Goal: Navigation & Orientation: Find specific page/section

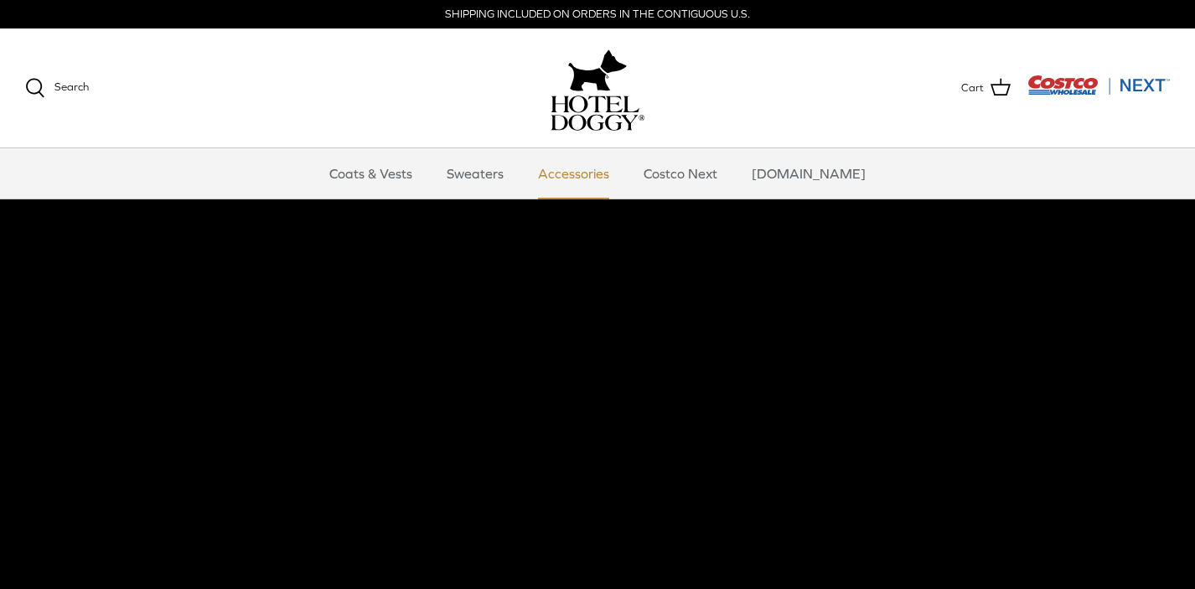
click at [582, 176] on link "Accessories" at bounding box center [573, 173] width 101 height 50
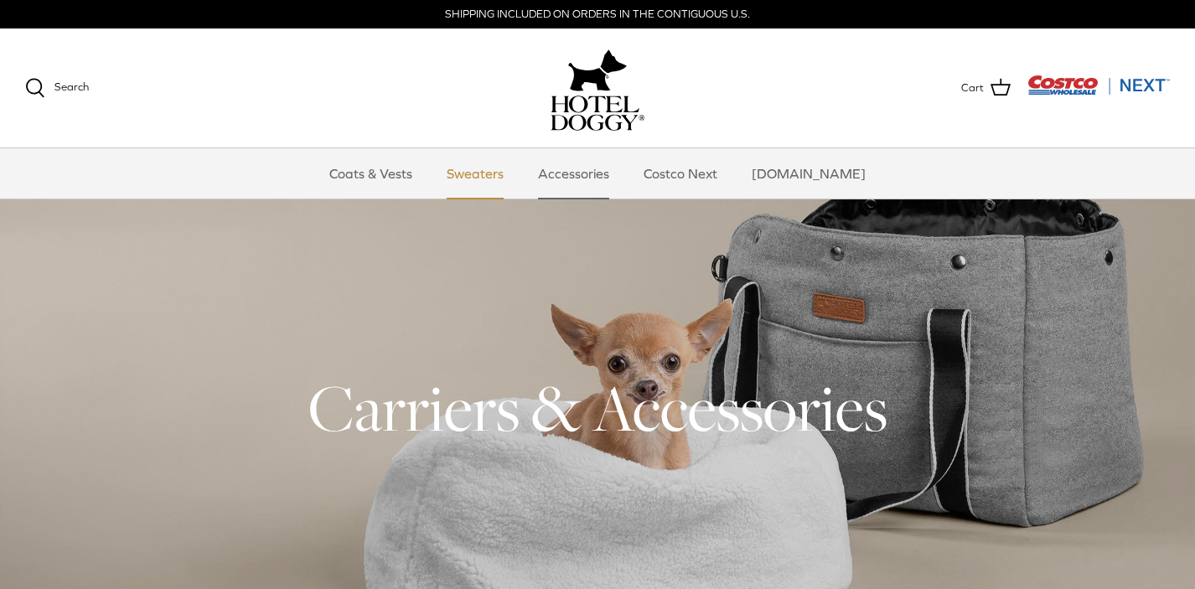
click at [486, 168] on link "Sweaters" at bounding box center [475, 173] width 87 height 50
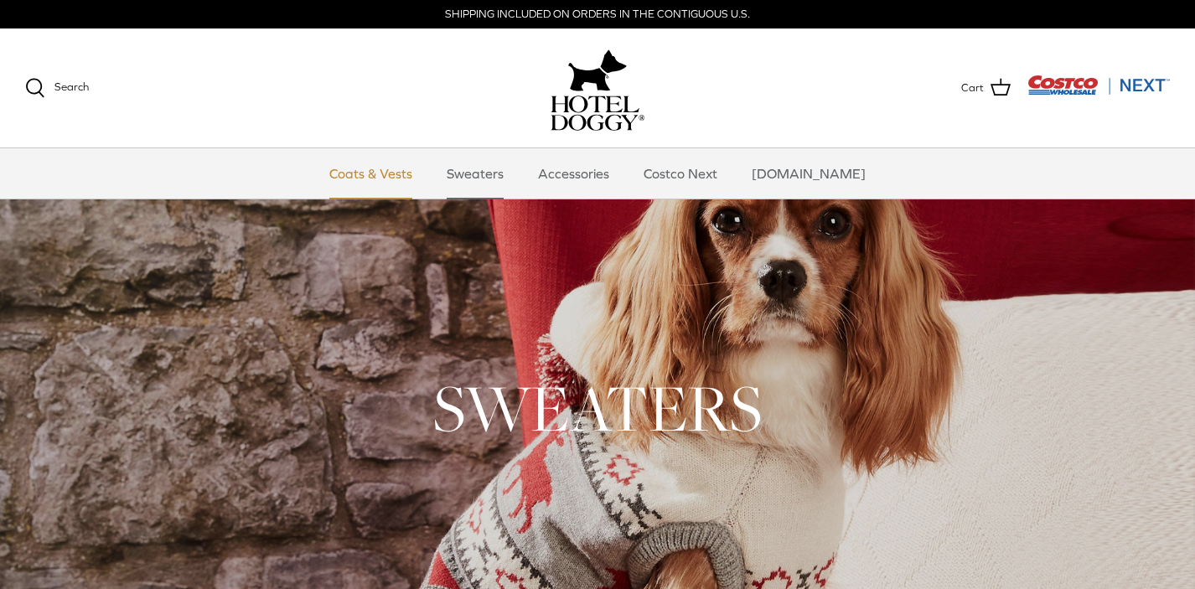
click at [407, 180] on link "Coats & Vests" at bounding box center [370, 173] width 113 height 50
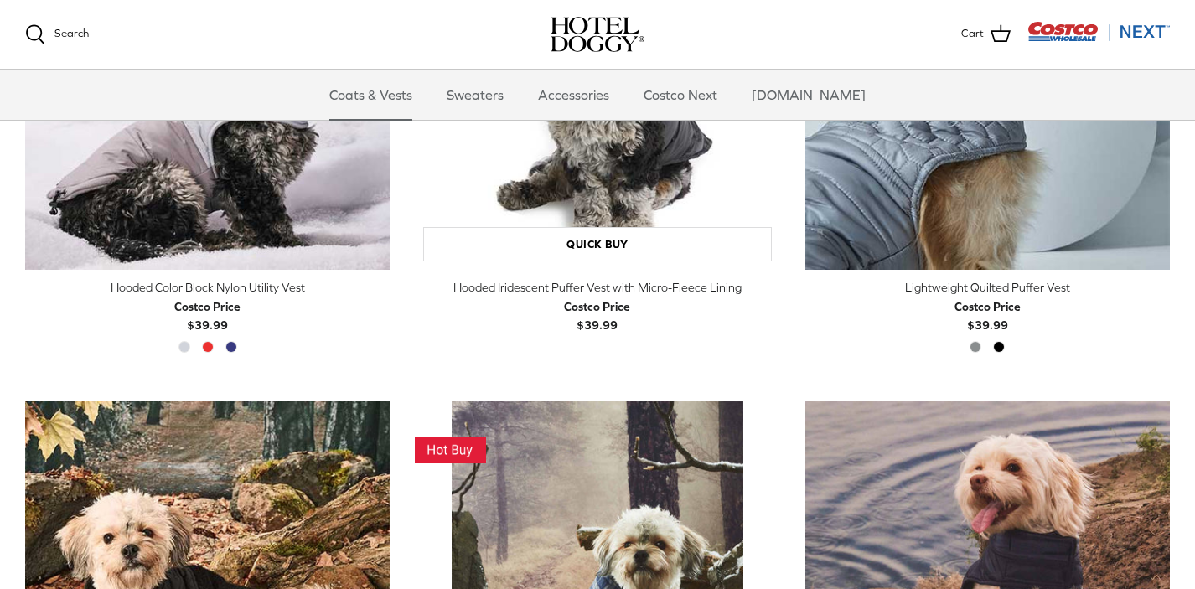
scroll to position [1081, 0]
